Goal: Find specific page/section: Find specific page/section

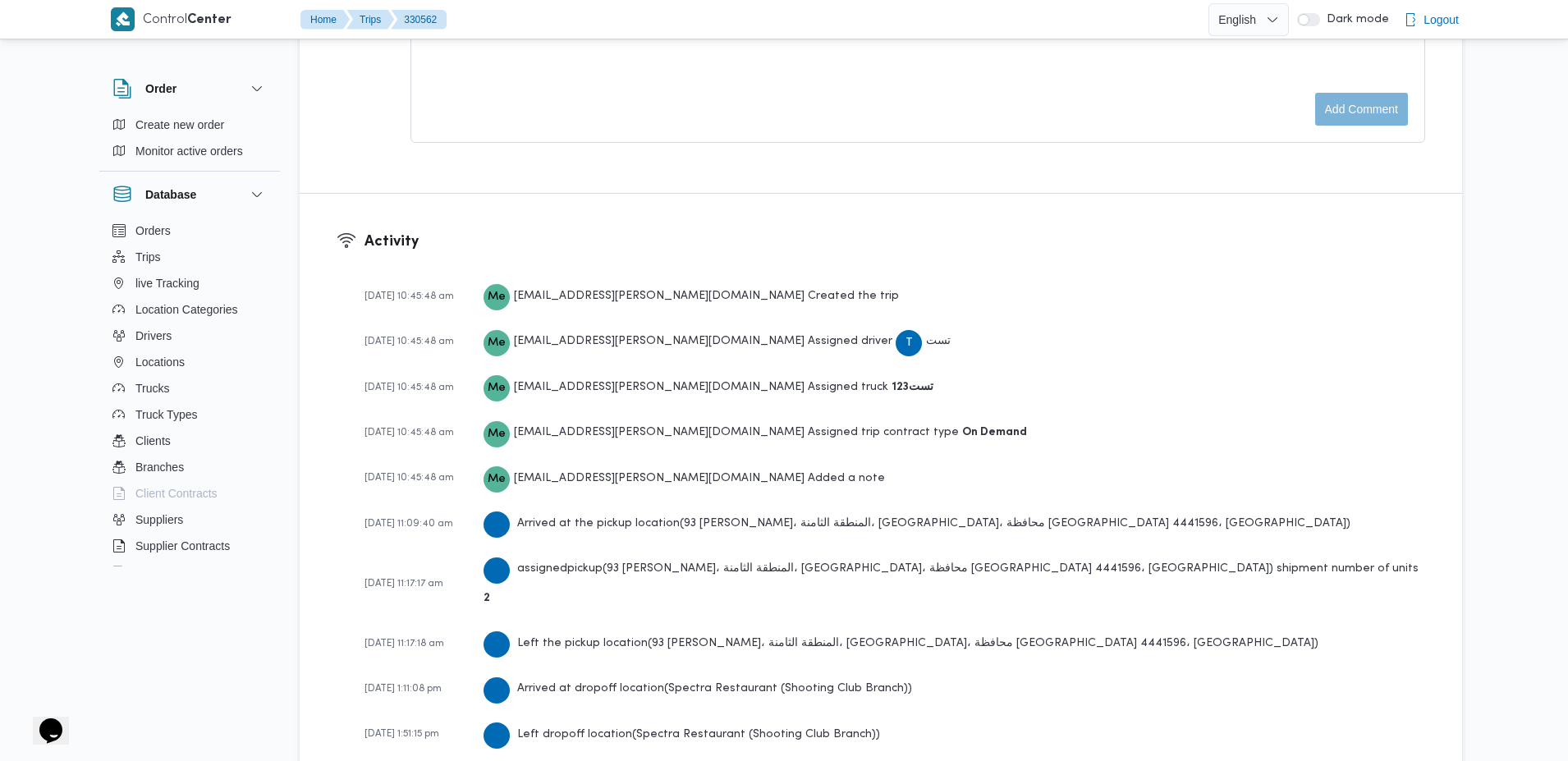
scroll to position [2112, 0]
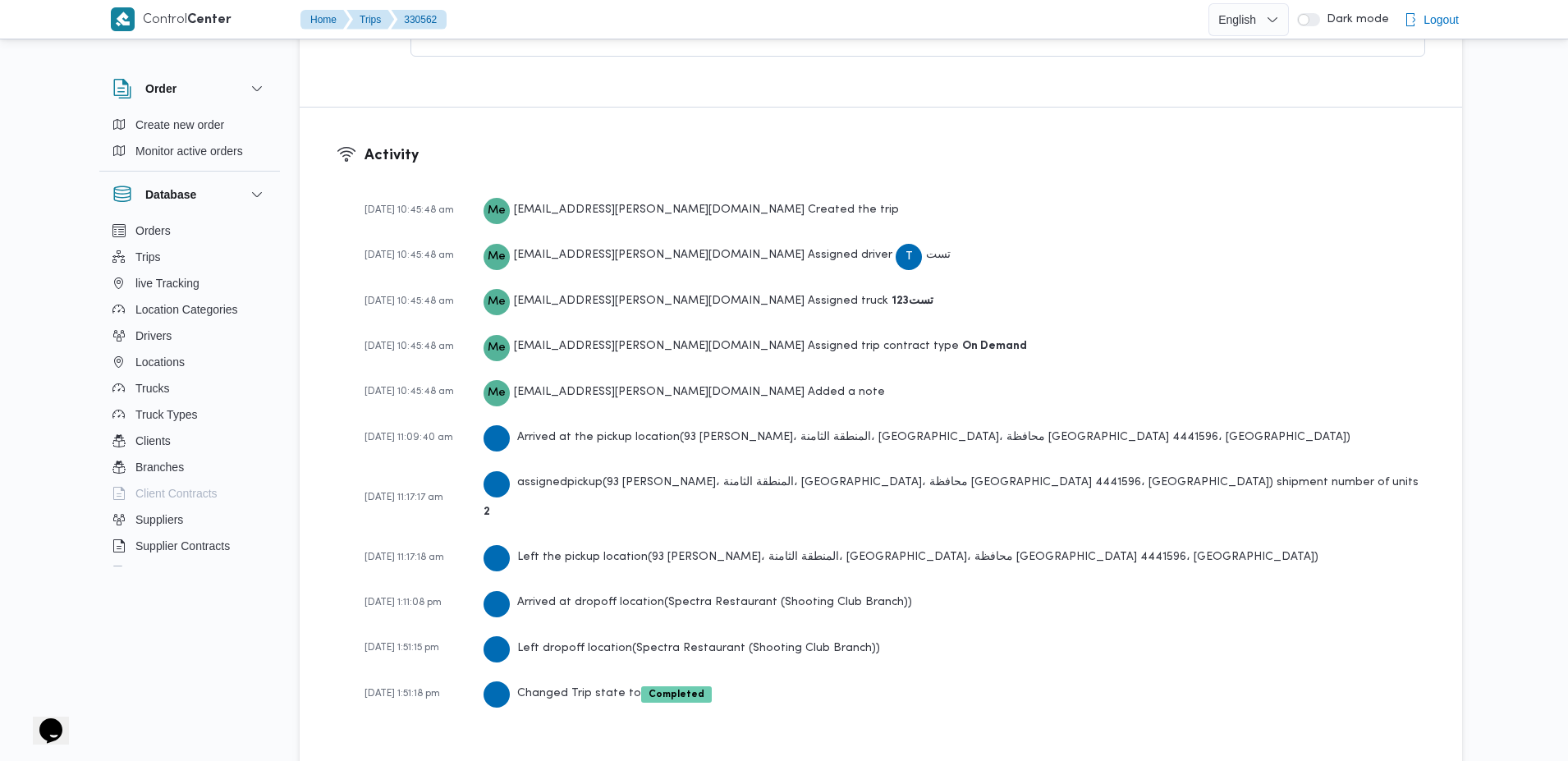
click at [553, 466] on div "[DATE] 10:45:48 am Me [PERSON_NAME][EMAIL_ADDRESS][PERSON_NAME][DOMAIN_NAME] Cr…" at bounding box center [894, 460] width 1061 height 545
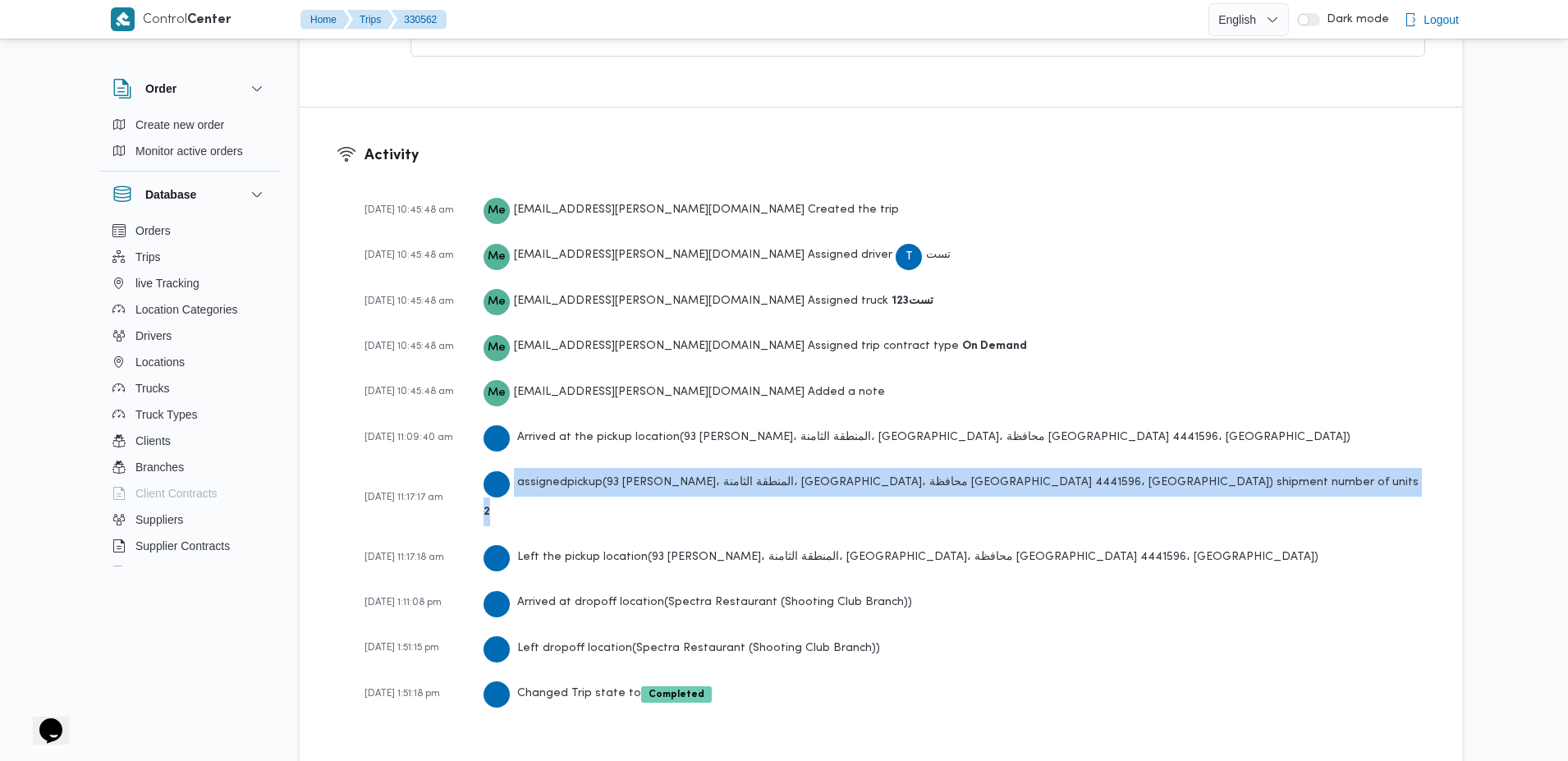
drag, startPoint x: 553, startPoint y: 466, endPoint x: 617, endPoint y: 491, distance: 68.7
click at [617, 491] on div "[DATE] 10:45:48 am Me [PERSON_NAME][EMAIL_ADDRESS][PERSON_NAME][DOMAIN_NAME] Cr…" at bounding box center [894, 460] width 1061 height 545
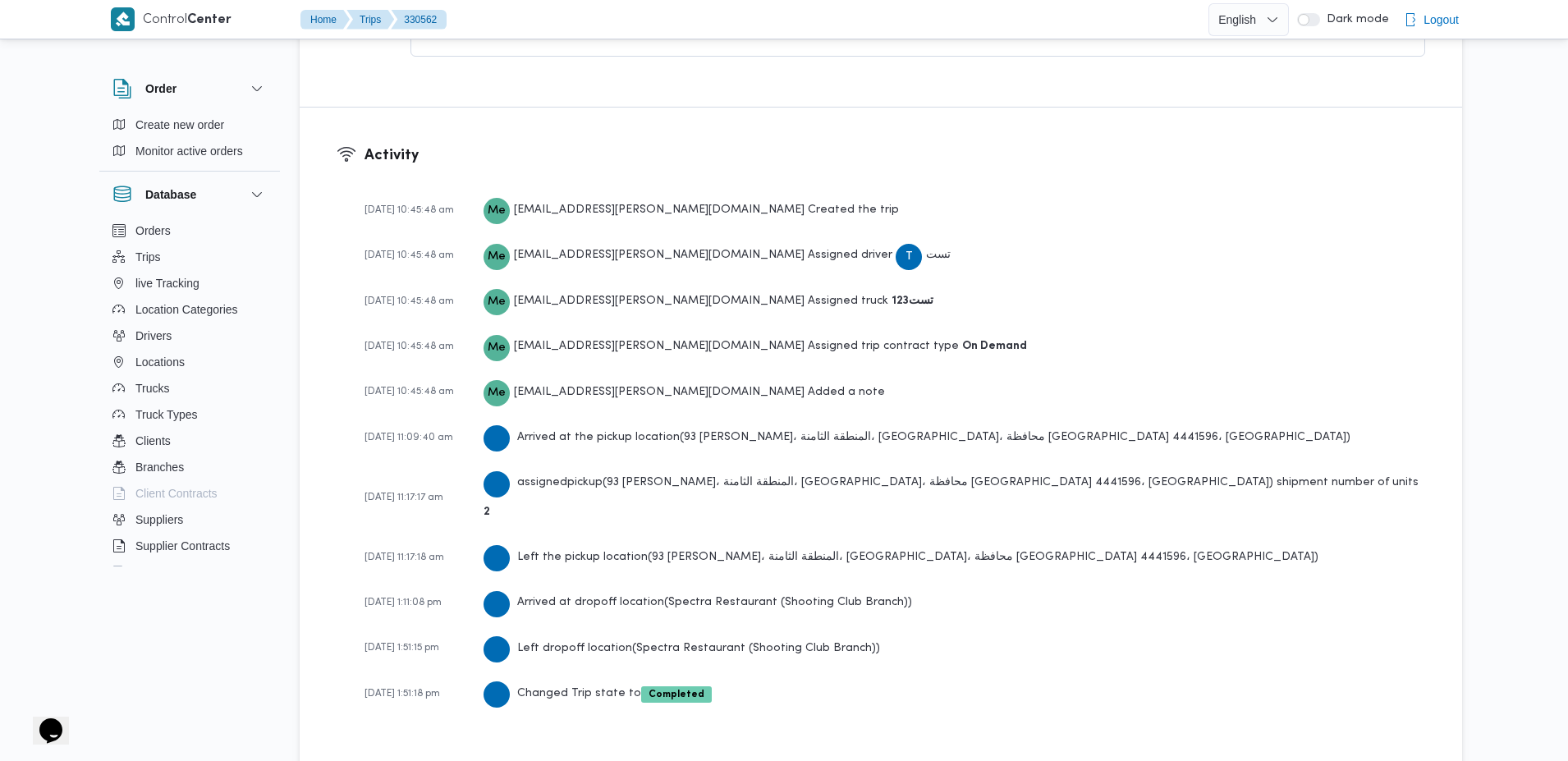
click at [629, 458] on div "[DATE] 10:45:48 am Me [PERSON_NAME][EMAIL_ADDRESS][PERSON_NAME][DOMAIN_NAME] Cr…" at bounding box center [894, 460] width 1061 height 545
click at [631, 476] on div "assigned pickup ( 93 ش [PERSON_NAME]، المنطقة الثامنة، [GEOGRAPHIC_DATA]، محافظ…" at bounding box center [954, 496] width 941 height 57
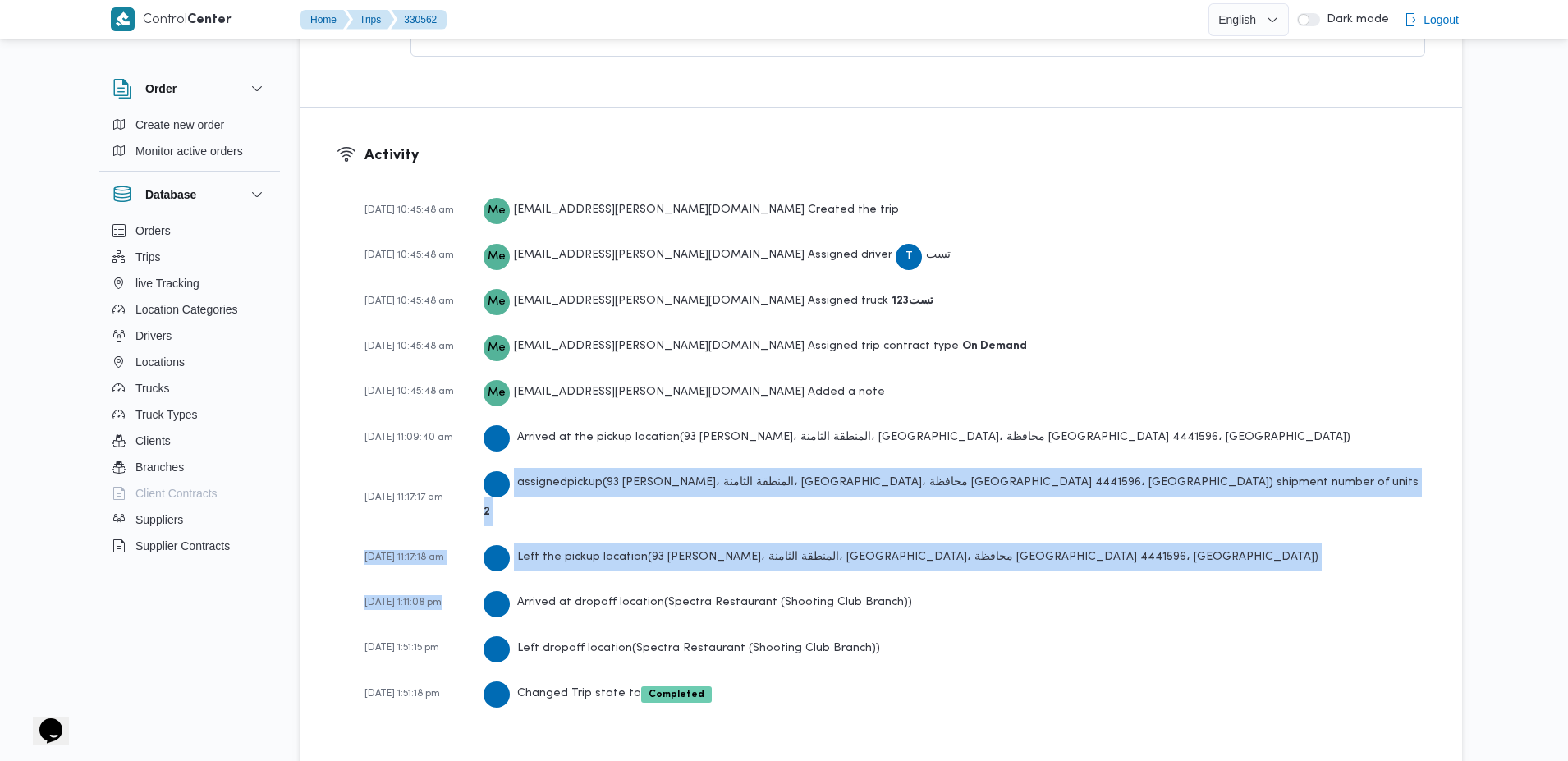
drag, startPoint x: 631, startPoint y: 476, endPoint x: 667, endPoint y: 556, distance: 87.7
click at [667, 556] on div "[DATE] 10:45:48 am Me [PERSON_NAME][EMAIL_ADDRESS][PERSON_NAME][DOMAIN_NAME] Cr…" at bounding box center [894, 460] width 1061 height 545
click at [674, 543] on div "Left the pickup location ( 93 ش [PERSON_NAME]، المنطقة الثامنة، [GEOGRAPHIC_DAT…" at bounding box center [901, 557] width 835 height 29
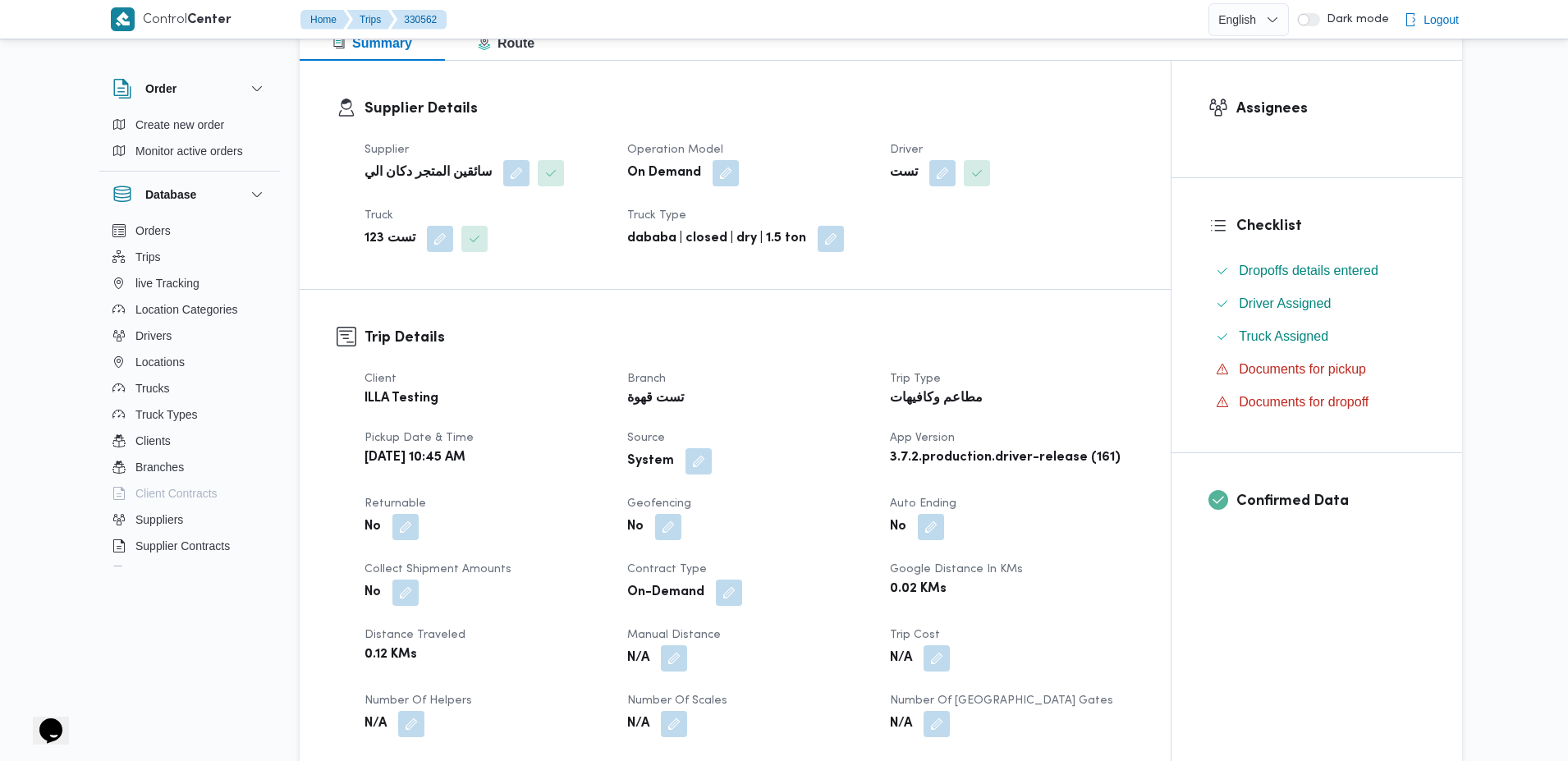
scroll to position [242, 0]
